Goal: Task Accomplishment & Management: Use online tool/utility

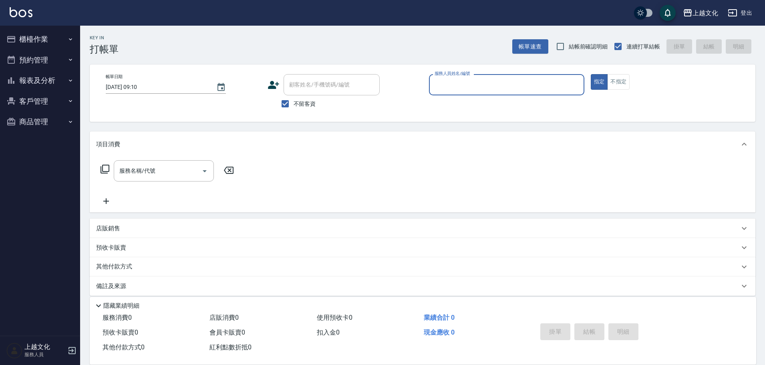
click at [30, 37] on button "櫃檯作業" at bounding box center [40, 39] width 74 height 21
click at [30, 36] on button "櫃檯作業" at bounding box center [40, 39] width 74 height 21
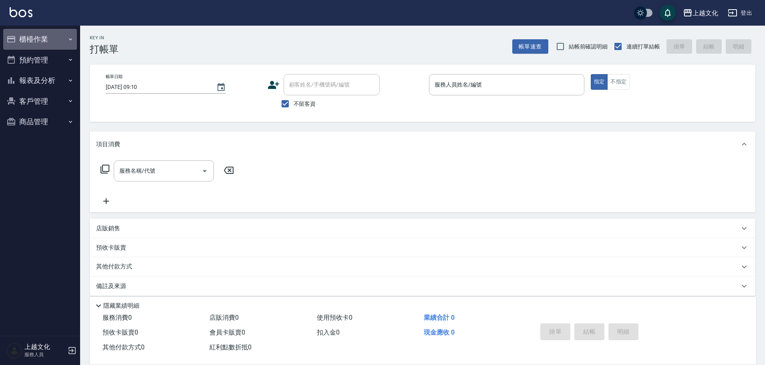
click at [31, 36] on button "櫃檯作業" at bounding box center [40, 39] width 74 height 21
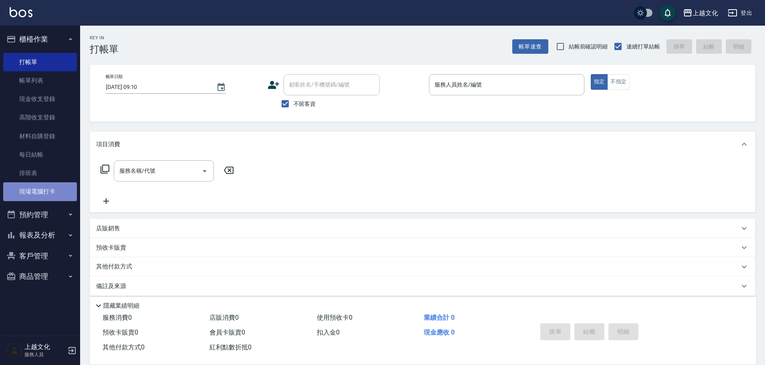
click at [24, 189] on link "現場電腦打卡" at bounding box center [40, 191] width 74 height 18
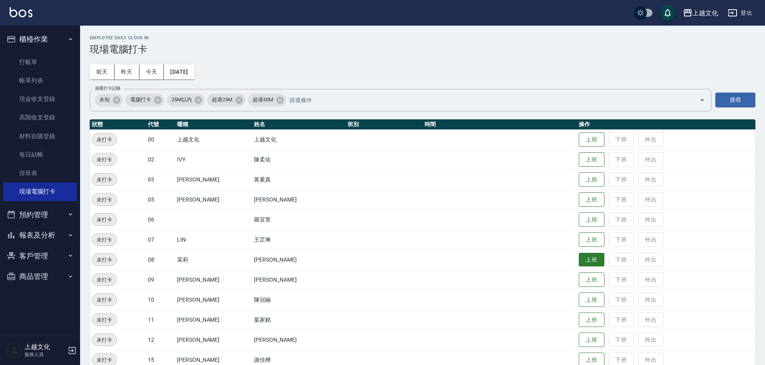
click at [587, 261] on button "上班" at bounding box center [592, 260] width 26 height 14
click at [593, 178] on button "上班" at bounding box center [592, 180] width 26 height 14
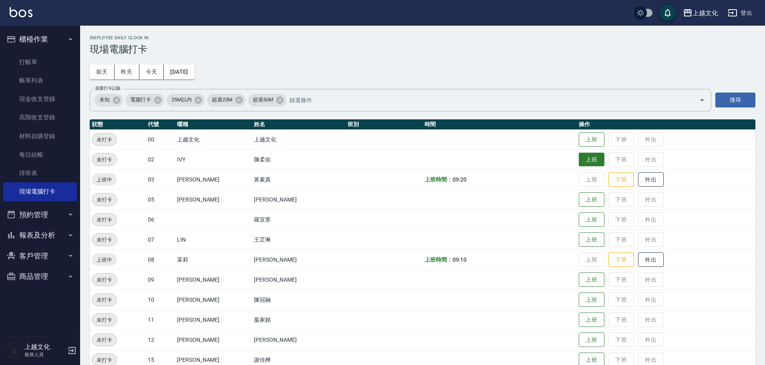
click at [596, 164] on button "上班" at bounding box center [592, 160] width 26 height 14
click at [580, 237] on button "上班" at bounding box center [592, 240] width 26 height 14
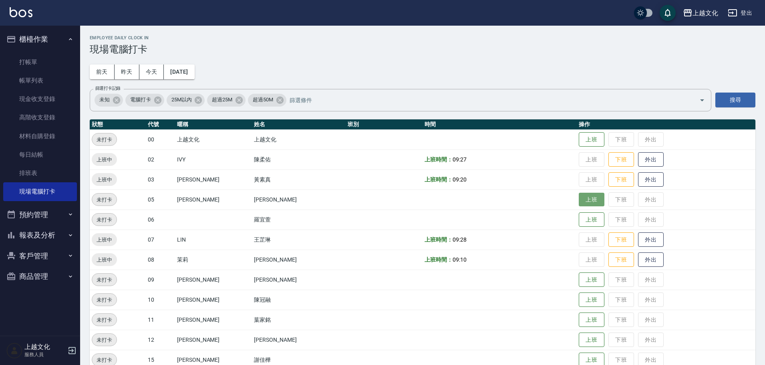
click at [590, 200] on button "上班" at bounding box center [592, 200] width 26 height 14
click at [579, 322] on button "上班" at bounding box center [592, 320] width 26 height 14
